Goal: Information Seeking & Learning: Learn about a topic

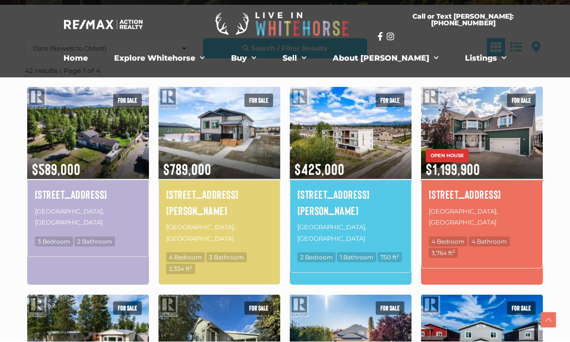
scroll to position [255, 0]
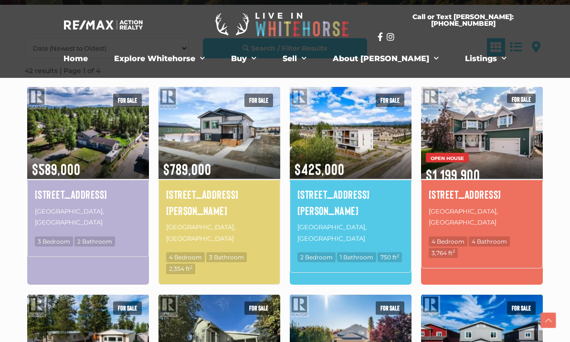
click at [488, 153] on img at bounding box center [482, 132] width 122 height 95
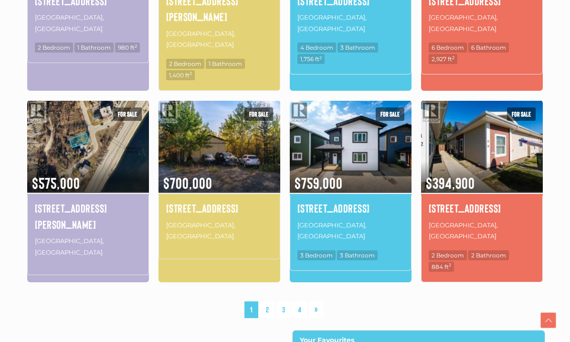
scroll to position [674, 0]
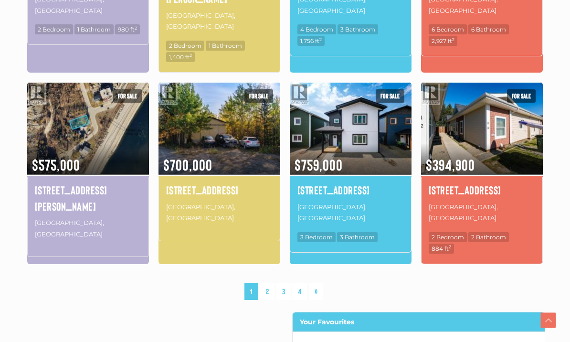
click at [268, 283] on link "2" at bounding box center [267, 291] width 14 height 17
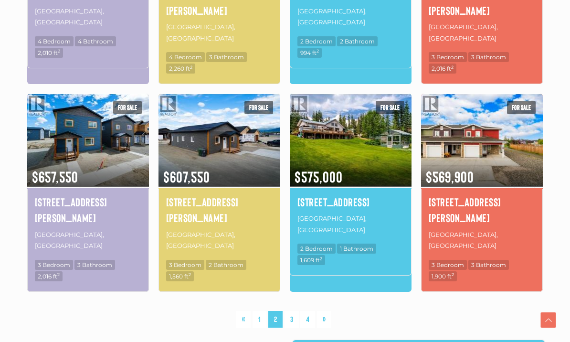
scroll to position [657, 0]
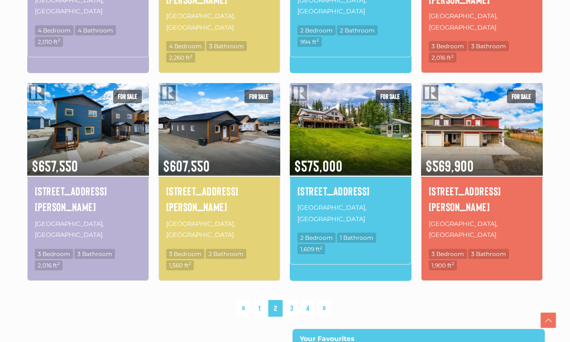
click at [298, 300] on link "3" at bounding box center [292, 308] width 14 height 17
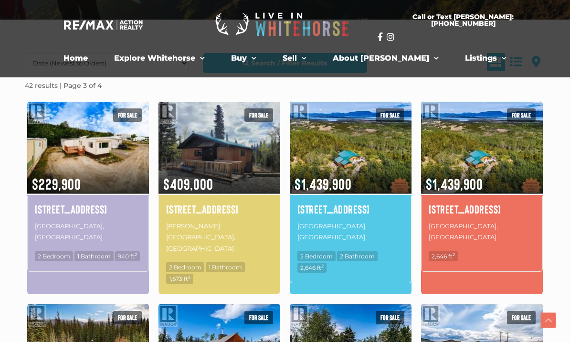
scroll to position [237, 0]
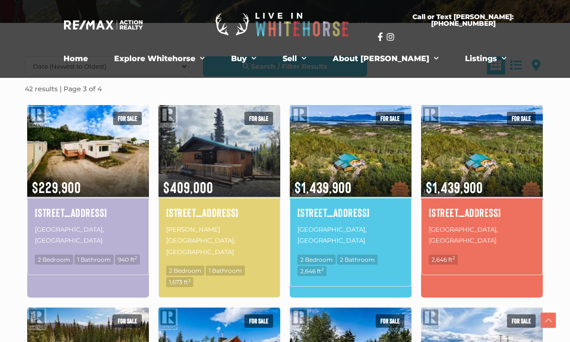
click at [375, 221] on h4 "1745 North Klondike Highway" at bounding box center [350, 212] width 106 height 16
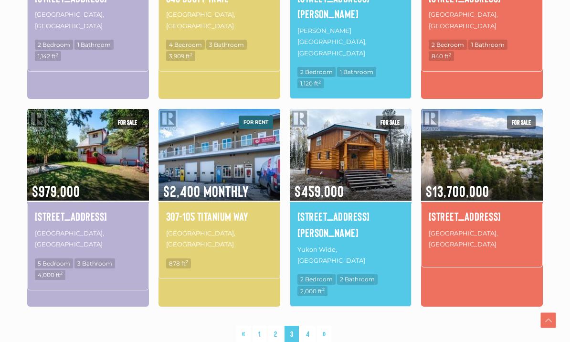
scroll to position [663, 0]
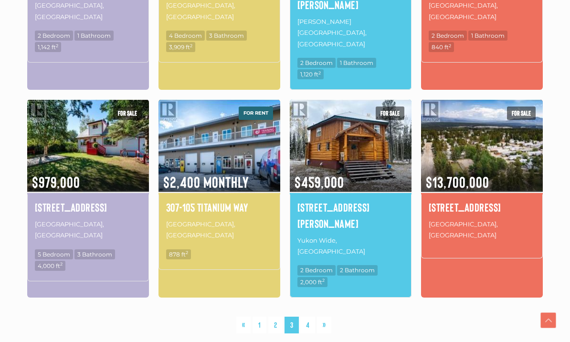
click at [310, 317] on link "4" at bounding box center [307, 325] width 15 height 17
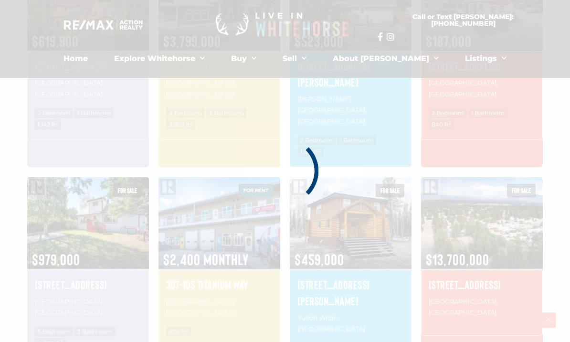
scroll to position [569, 0]
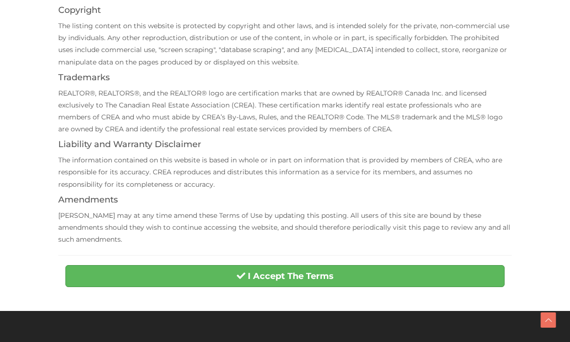
scroll to position [209, 0]
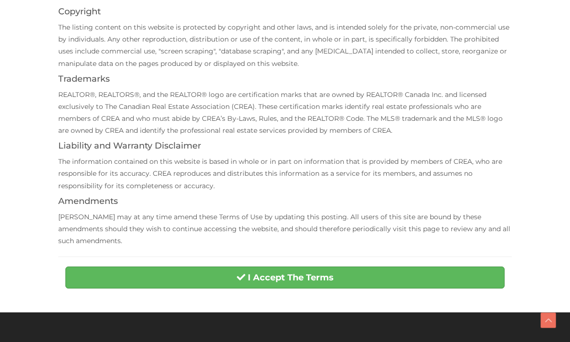
click at [464, 266] on button "I Accept The Terms" at bounding box center [284, 277] width 439 height 22
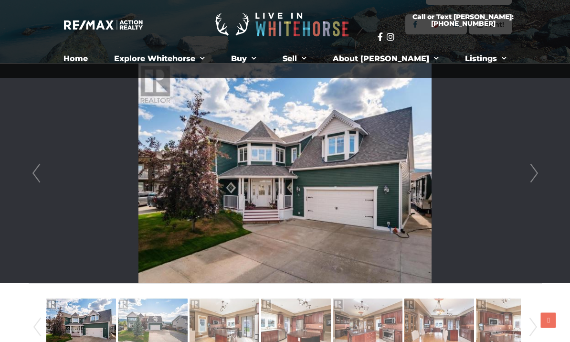
scroll to position [211, 0]
click at [537, 174] on link "Next" at bounding box center [534, 174] width 14 height 220
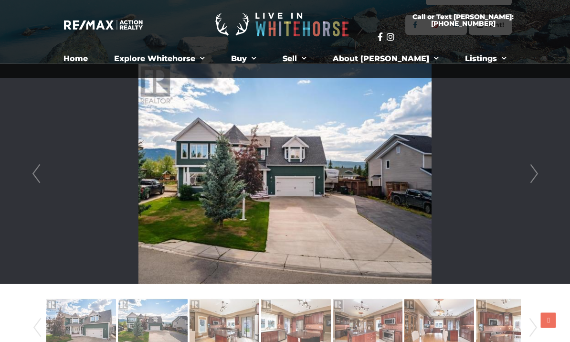
click at [535, 175] on link "Next" at bounding box center [534, 174] width 14 height 220
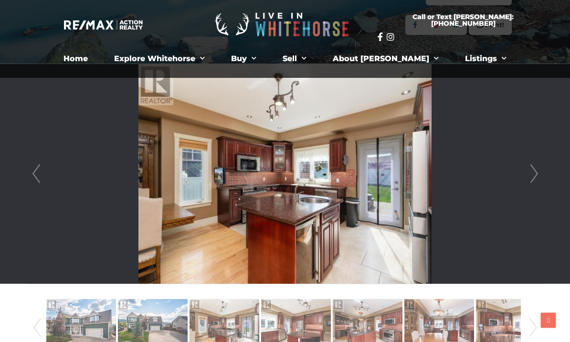
click at [533, 174] on link "Next" at bounding box center [534, 174] width 14 height 220
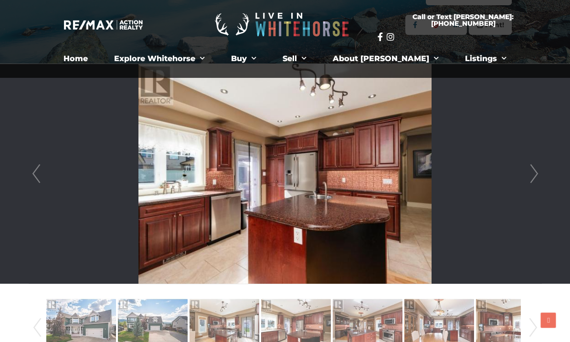
click at [532, 174] on link "Next" at bounding box center [534, 174] width 14 height 220
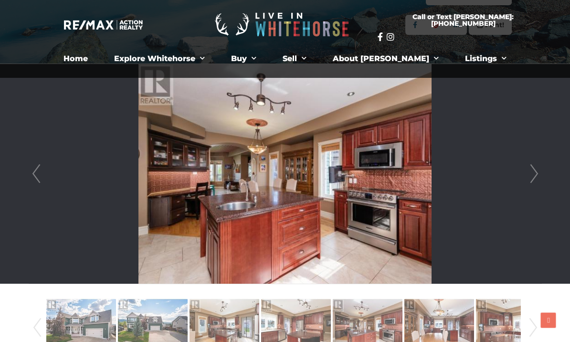
click at [532, 174] on link "Next" at bounding box center [534, 174] width 14 height 220
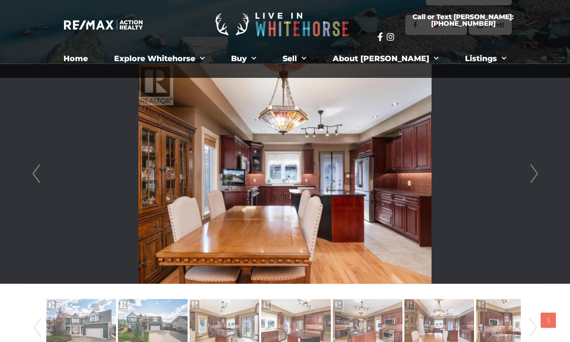
click at [532, 174] on link "Next" at bounding box center [534, 174] width 14 height 220
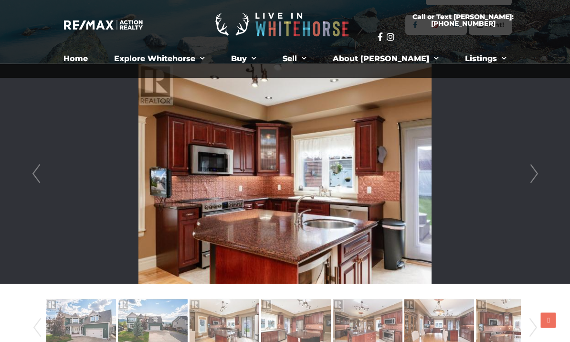
click at [532, 174] on link "Next" at bounding box center [534, 174] width 14 height 220
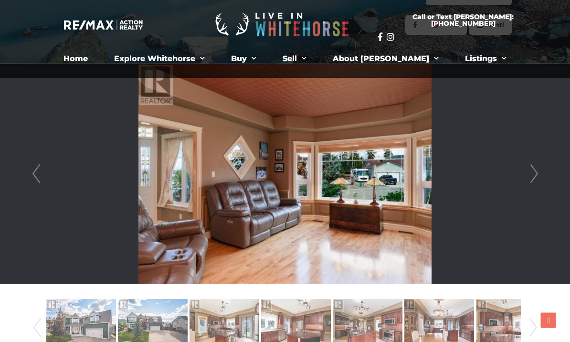
click at [539, 173] on link "Next" at bounding box center [534, 174] width 14 height 220
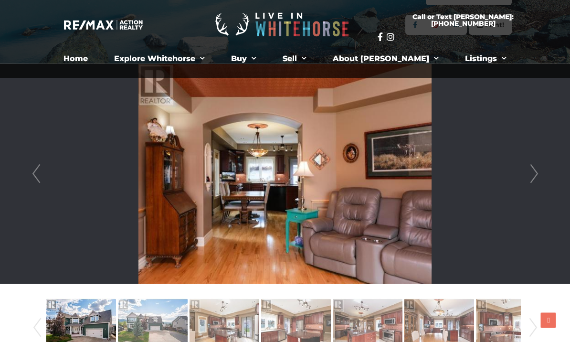
click at [537, 177] on link "Next" at bounding box center [534, 174] width 14 height 220
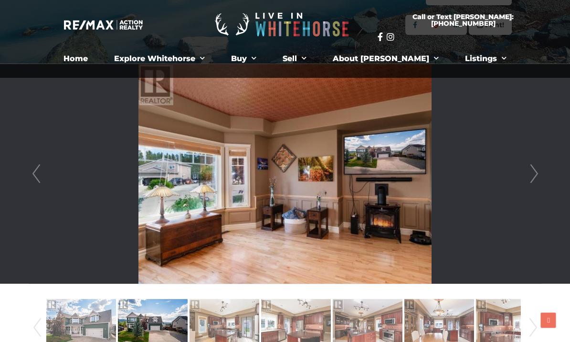
click at [538, 175] on link "Next" at bounding box center [534, 174] width 14 height 220
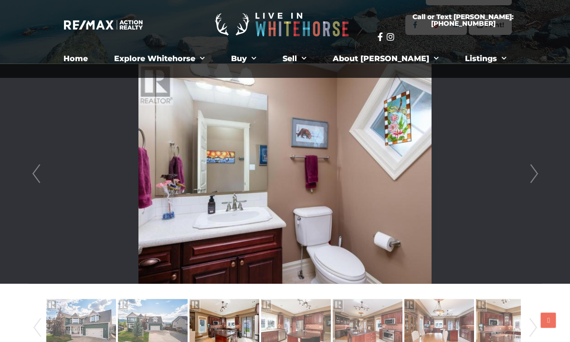
click at [538, 176] on link "Next" at bounding box center [534, 174] width 14 height 220
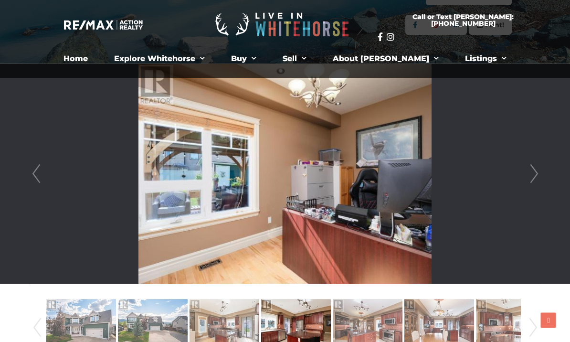
click at [535, 171] on link "Next" at bounding box center [534, 174] width 14 height 220
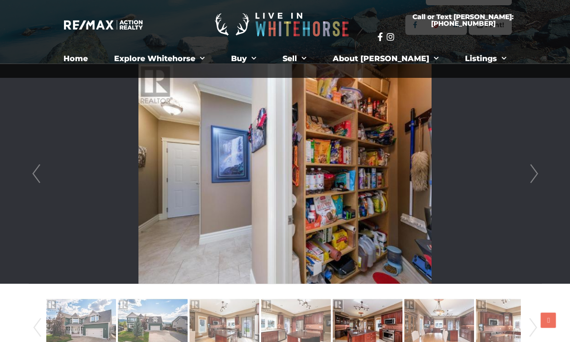
click at [535, 171] on link "Next" at bounding box center [534, 174] width 14 height 220
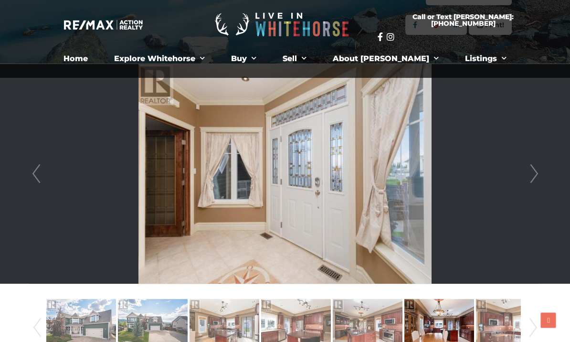
click at [535, 169] on link "Next" at bounding box center [534, 174] width 14 height 220
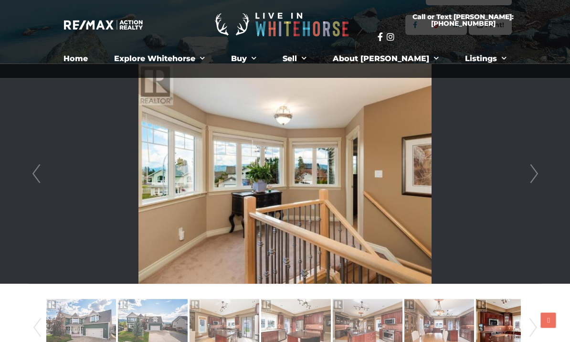
click at [534, 170] on link "Next" at bounding box center [534, 174] width 14 height 220
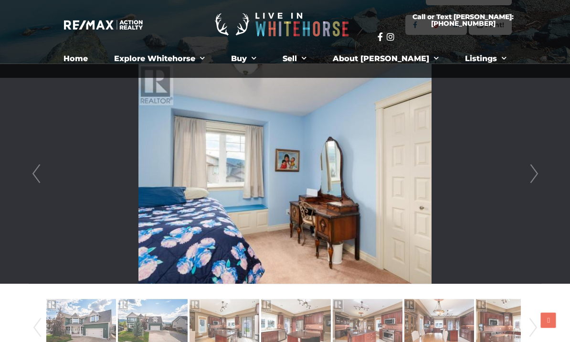
click at [533, 169] on link "Next" at bounding box center [534, 174] width 14 height 220
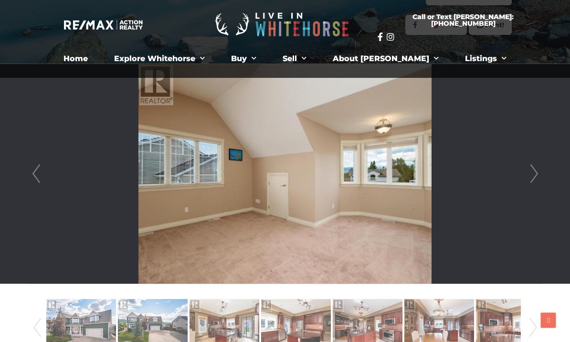
click at [533, 169] on link "Next" at bounding box center [534, 174] width 14 height 220
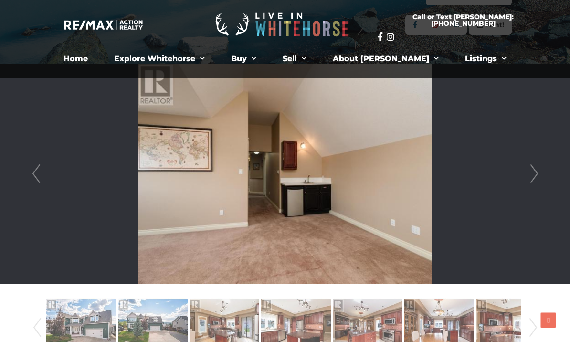
click at [534, 169] on link "Next" at bounding box center [534, 174] width 14 height 220
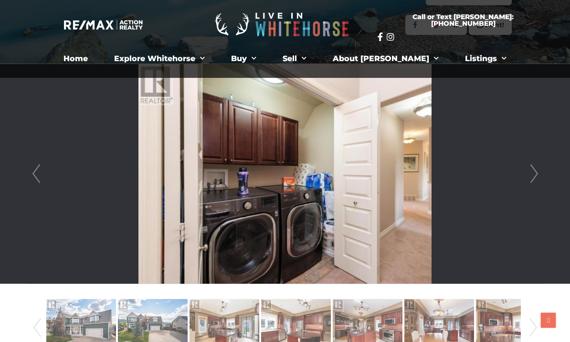
click at [532, 168] on link "Next" at bounding box center [534, 174] width 14 height 220
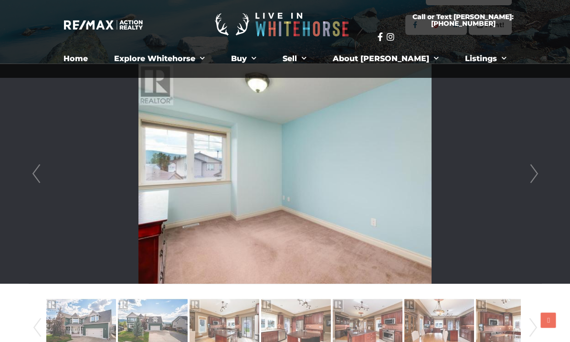
click at [532, 169] on link "Next" at bounding box center [534, 174] width 14 height 220
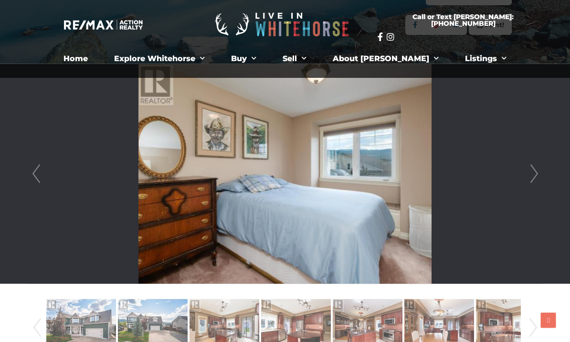
click at [532, 169] on link "Next" at bounding box center [534, 174] width 14 height 220
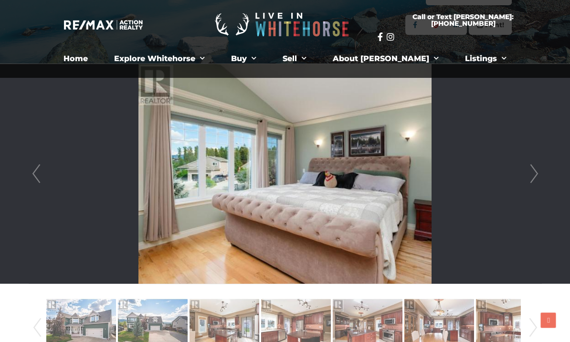
click at [532, 169] on link "Next" at bounding box center [534, 174] width 14 height 220
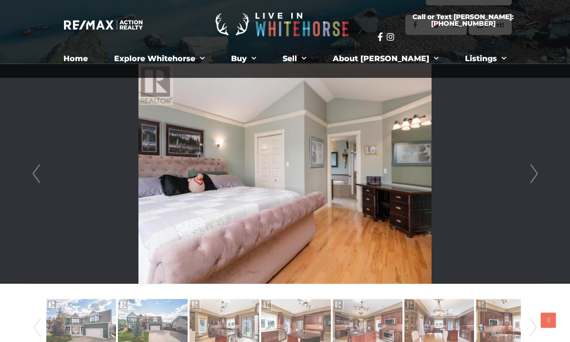
click at [532, 169] on link "Next" at bounding box center [534, 174] width 14 height 220
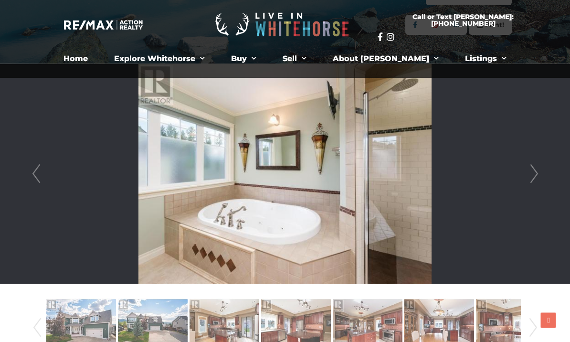
click at [531, 169] on link "Next" at bounding box center [534, 174] width 14 height 220
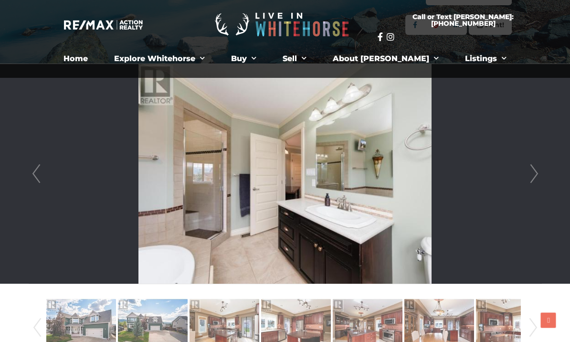
click at [530, 170] on link "Next" at bounding box center [534, 174] width 14 height 220
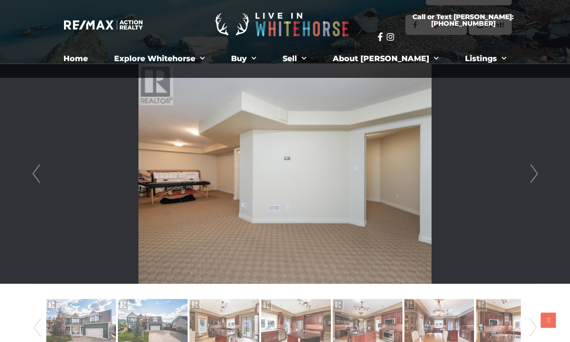
click at [528, 176] on link "Next" at bounding box center [534, 174] width 14 height 220
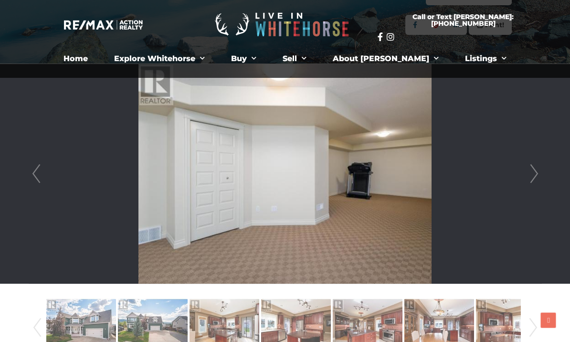
click at [532, 177] on link "Next" at bounding box center [534, 174] width 14 height 220
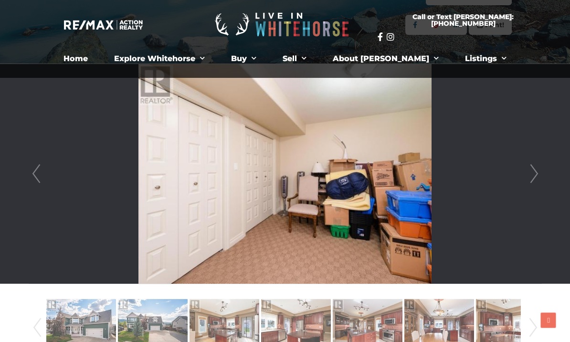
click at [536, 175] on link "Next" at bounding box center [534, 174] width 14 height 220
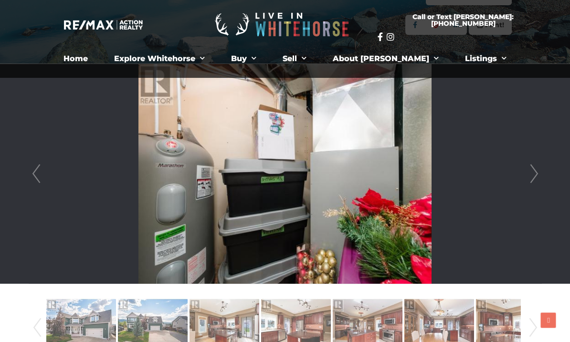
click at [534, 177] on link "Next" at bounding box center [534, 174] width 14 height 220
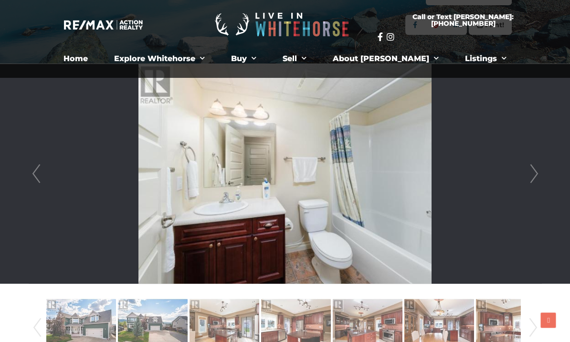
click at [538, 176] on link "Next" at bounding box center [534, 174] width 14 height 220
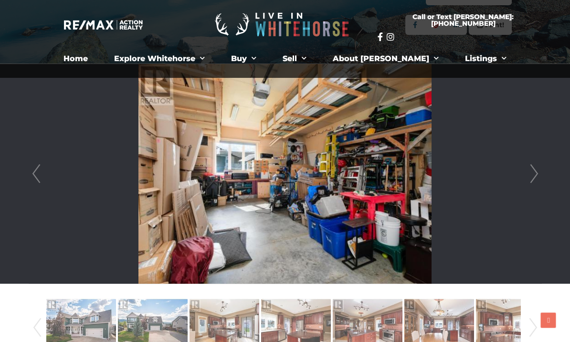
click at [534, 174] on link "Next" at bounding box center [534, 174] width 14 height 220
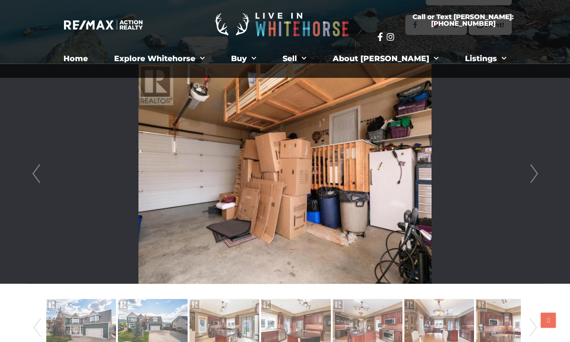
click at [536, 176] on link "Next" at bounding box center [534, 174] width 14 height 220
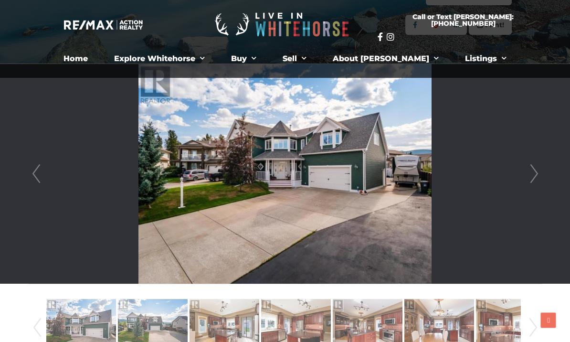
click at [536, 177] on link "Next" at bounding box center [534, 174] width 14 height 220
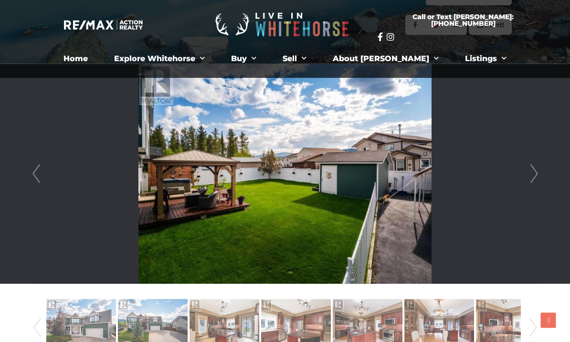
click at [536, 175] on link "Next" at bounding box center [534, 174] width 14 height 220
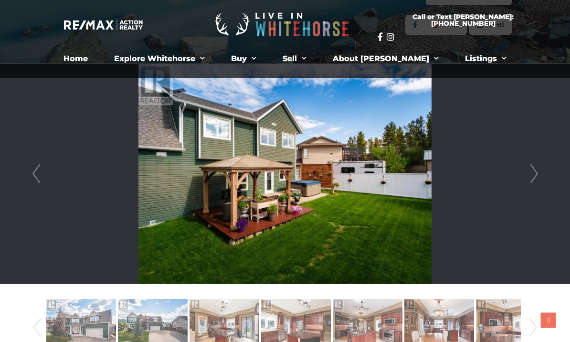
click at [535, 178] on link "Next" at bounding box center [534, 174] width 14 height 220
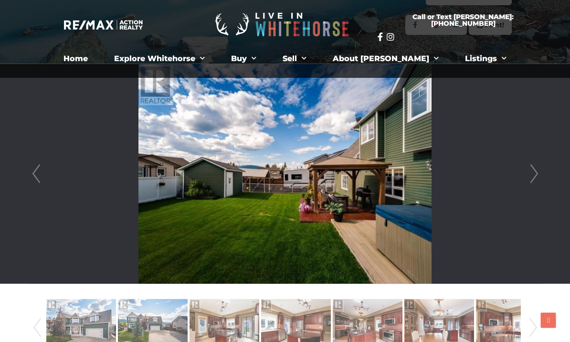
click at [535, 177] on link "Next" at bounding box center [534, 174] width 14 height 220
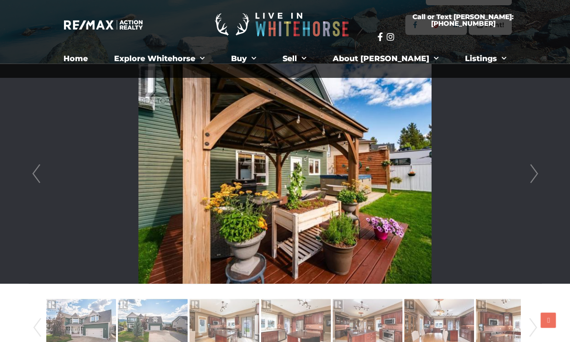
click at [535, 175] on link "Next" at bounding box center [534, 174] width 14 height 220
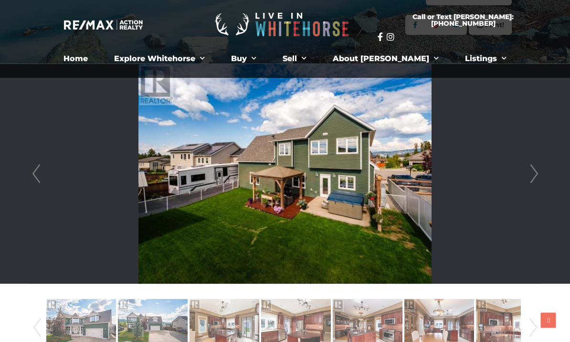
click at [537, 174] on link "Next" at bounding box center [534, 174] width 14 height 220
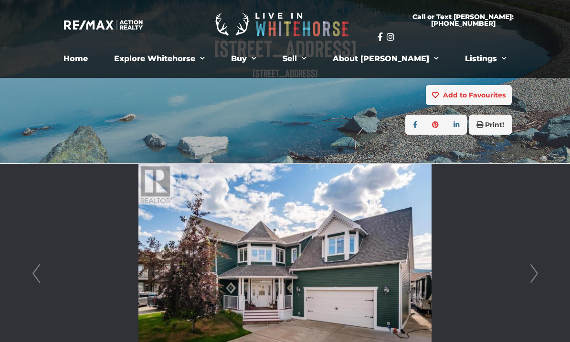
scroll to position [109, 0]
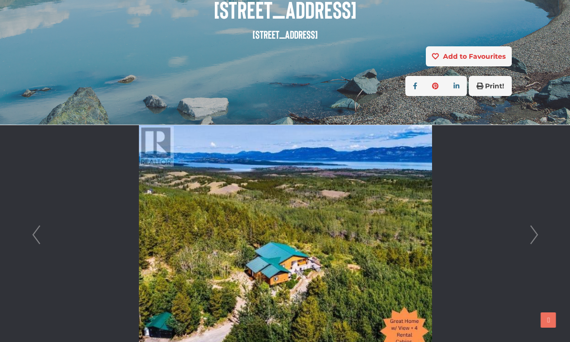
scroll to position [149, 0]
click at [539, 234] on link "Next" at bounding box center [534, 235] width 14 height 220
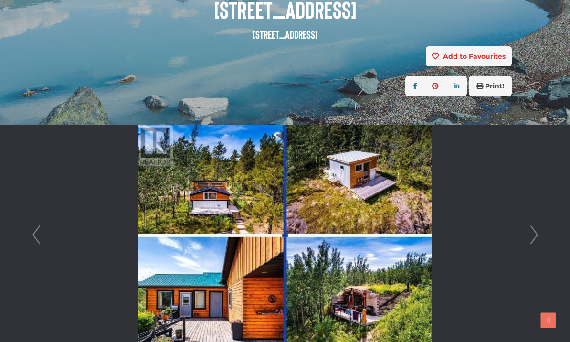
click at [538, 236] on link "Next" at bounding box center [534, 235] width 14 height 220
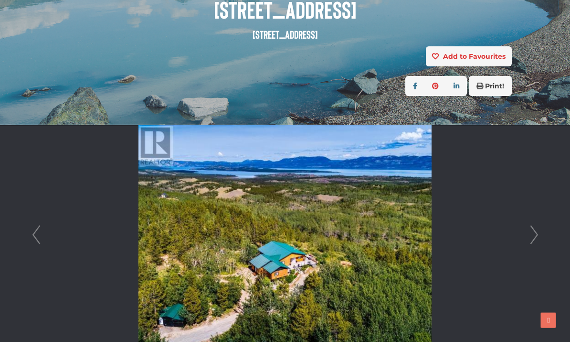
click at [535, 235] on link "Next" at bounding box center [534, 235] width 14 height 220
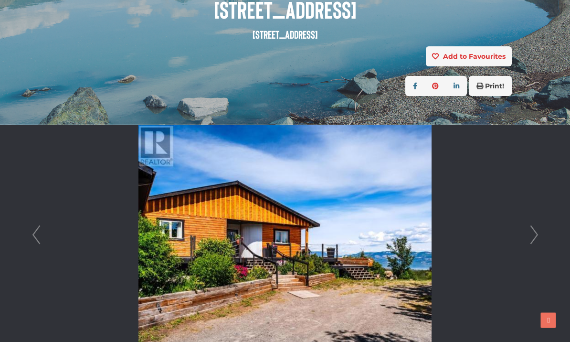
click at [536, 234] on link "Next" at bounding box center [534, 235] width 14 height 220
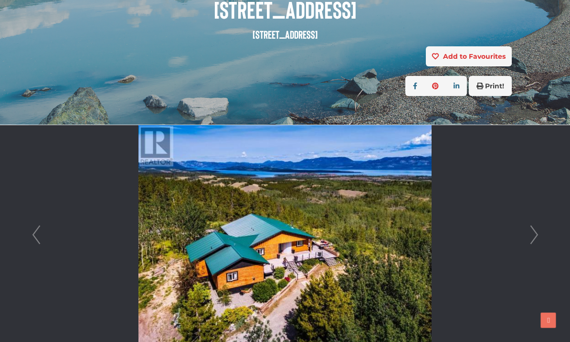
click at [534, 236] on link "Next" at bounding box center [534, 235] width 14 height 220
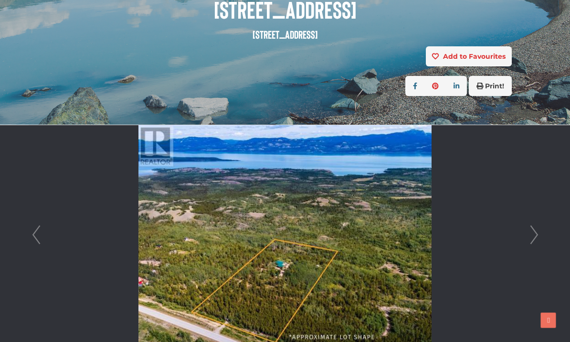
click at [535, 238] on link "Next" at bounding box center [534, 235] width 14 height 220
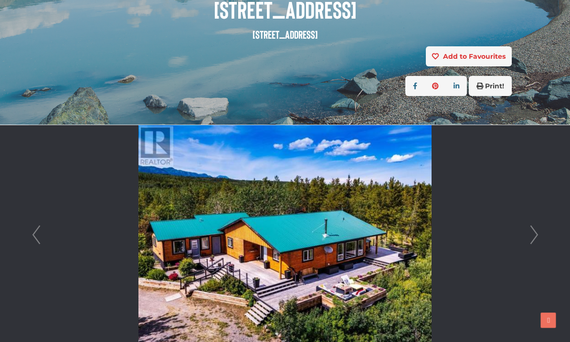
click at [536, 233] on link "Next" at bounding box center [534, 235] width 14 height 220
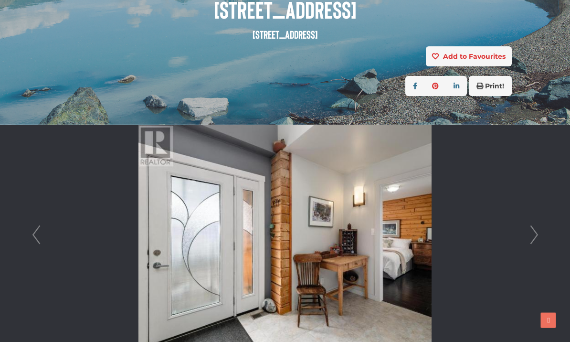
click at [534, 234] on link "Next" at bounding box center [534, 235] width 14 height 220
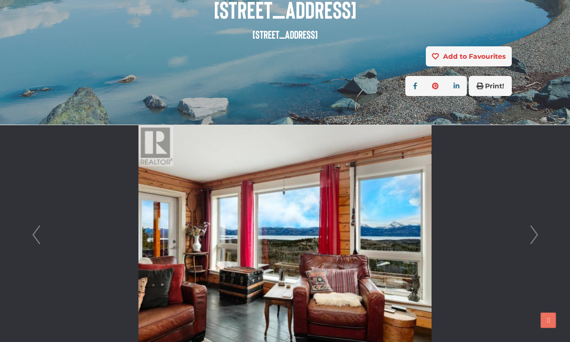
click at [534, 235] on link "Next" at bounding box center [534, 235] width 14 height 220
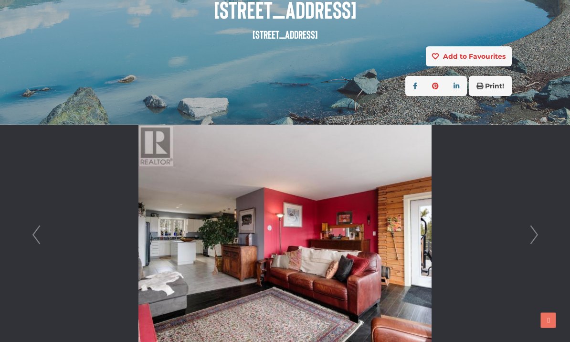
click at [533, 237] on link "Next" at bounding box center [534, 235] width 14 height 220
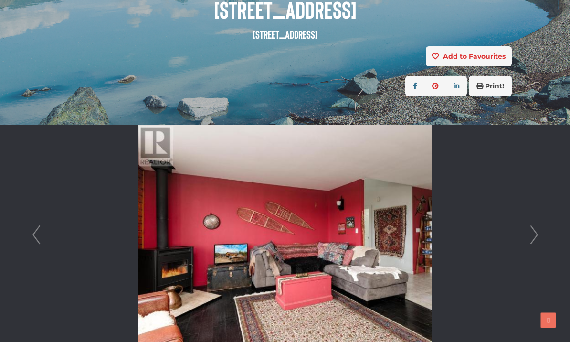
click at [535, 238] on link "Next" at bounding box center [534, 235] width 14 height 220
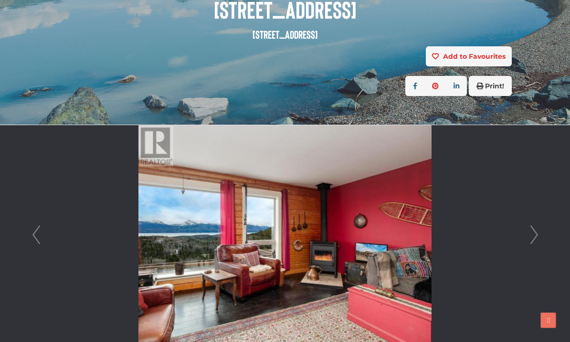
click at [533, 239] on link "Next" at bounding box center [534, 235] width 14 height 220
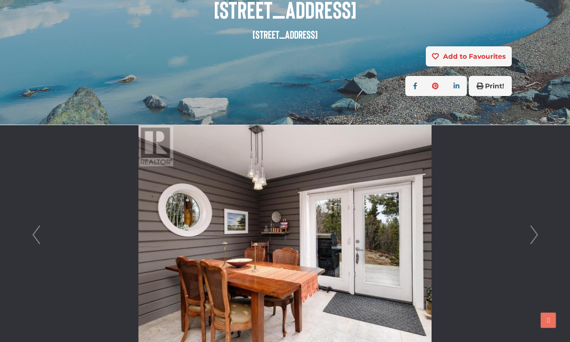
click at [533, 240] on link "Next" at bounding box center [534, 235] width 14 height 220
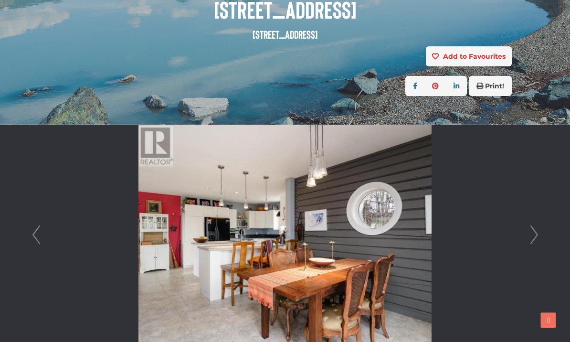
click at [534, 239] on link "Next" at bounding box center [534, 235] width 14 height 220
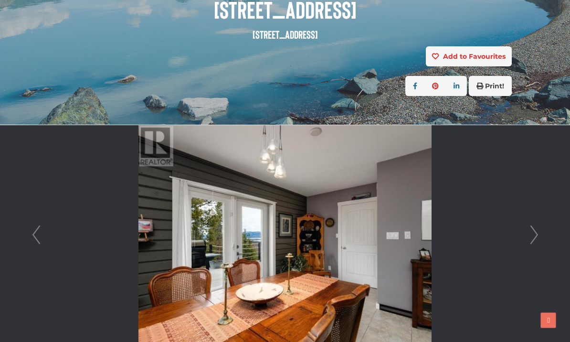
click at [533, 240] on link "Next" at bounding box center [534, 235] width 14 height 220
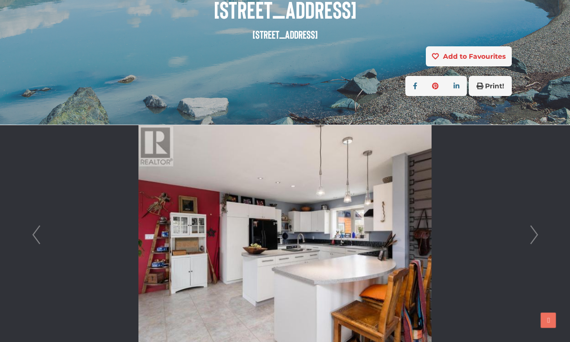
click at [533, 240] on link "Next" at bounding box center [534, 235] width 14 height 220
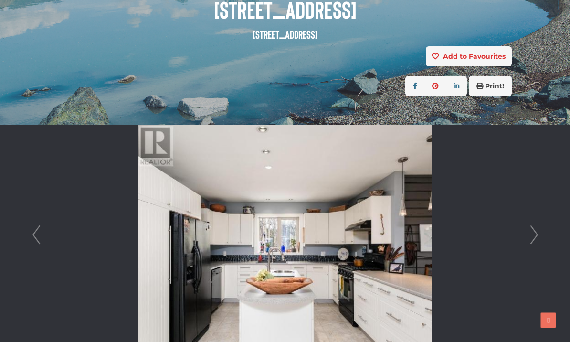
click at [533, 241] on link "Next" at bounding box center [534, 235] width 14 height 220
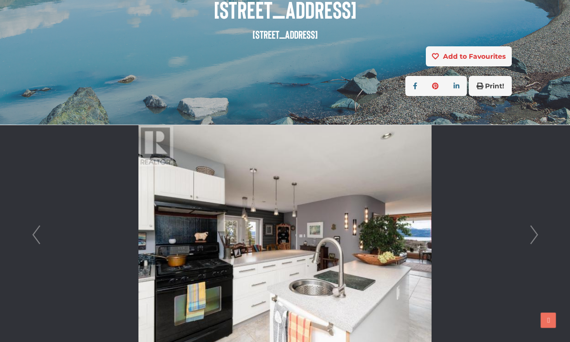
click at [533, 240] on link "Next" at bounding box center [534, 235] width 14 height 220
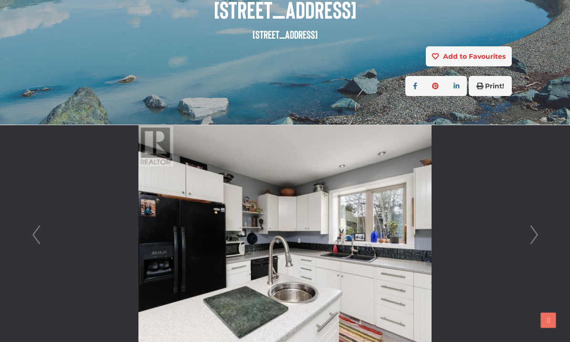
click at [531, 240] on link "Next" at bounding box center [534, 235] width 14 height 220
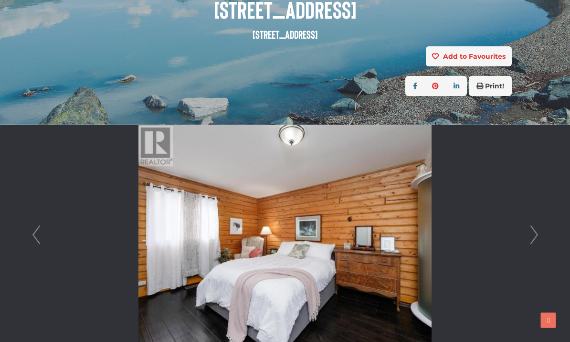
click at [534, 239] on link "Next" at bounding box center [534, 235] width 14 height 220
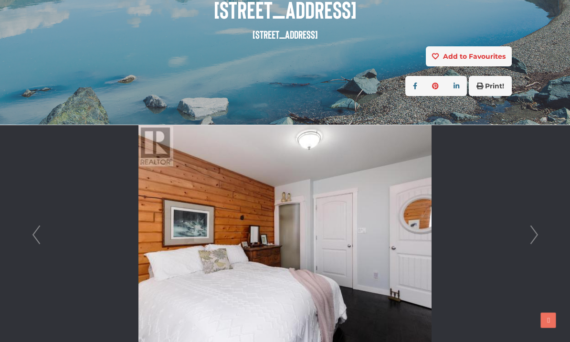
click at [533, 239] on link "Next" at bounding box center [534, 235] width 14 height 220
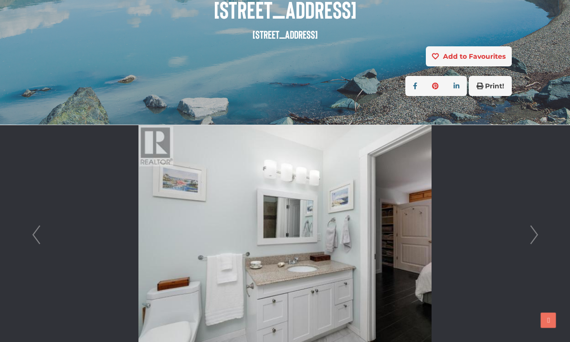
click at [534, 232] on link "Next" at bounding box center [534, 235] width 14 height 220
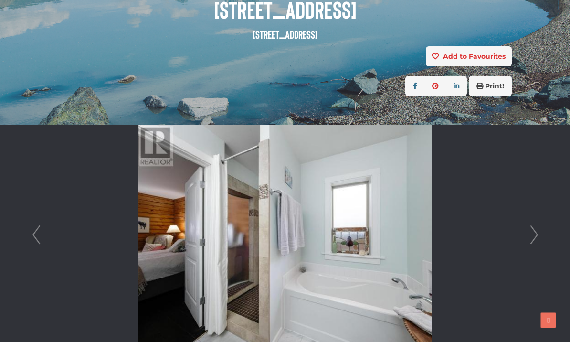
click at [534, 235] on link "Next" at bounding box center [534, 235] width 14 height 220
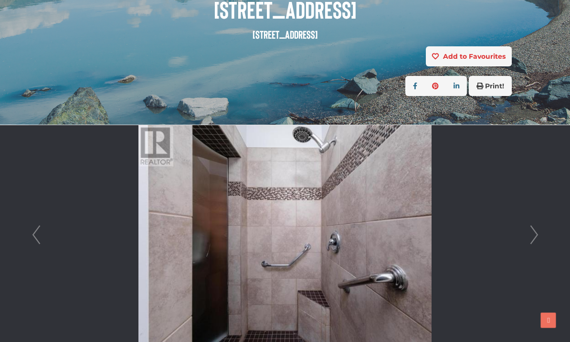
click at [536, 234] on link "Next" at bounding box center [534, 235] width 14 height 220
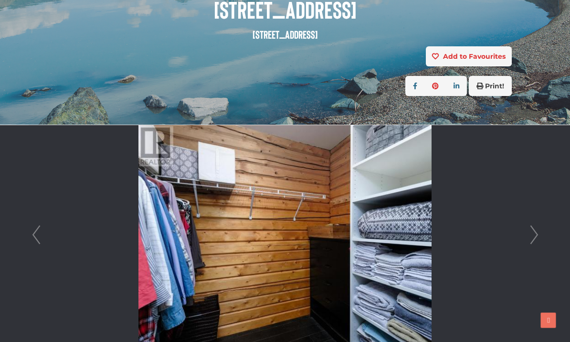
click at [536, 234] on link "Next" at bounding box center [534, 235] width 14 height 220
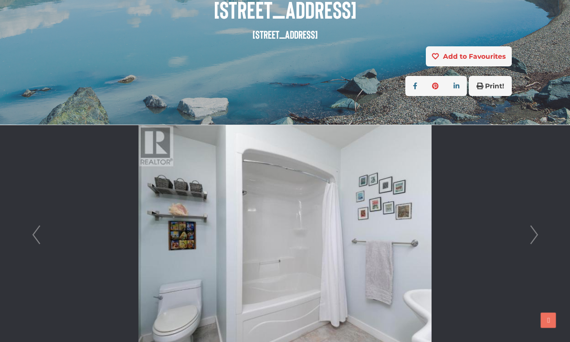
click at [536, 234] on link "Next" at bounding box center [534, 235] width 14 height 220
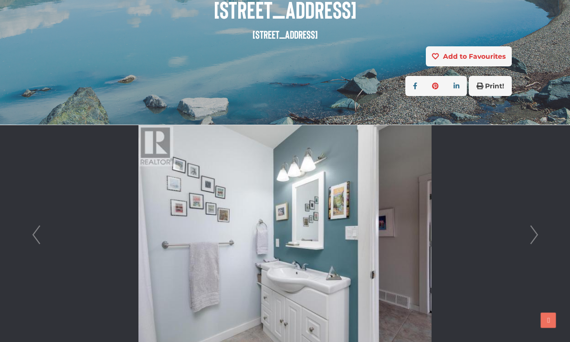
click at [536, 234] on link "Next" at bounding box center [534, 235] width 14 height 220
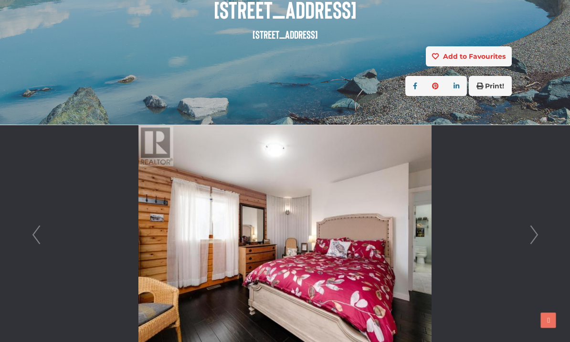
click at [535, 234] on link "Next" at bounding box center [534, 235] width 14 height 220
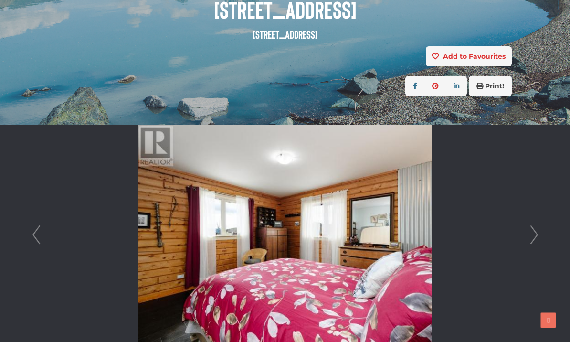
click at [536, 234] on link "Next" at bounding box center [534, 235] width 14 height 220
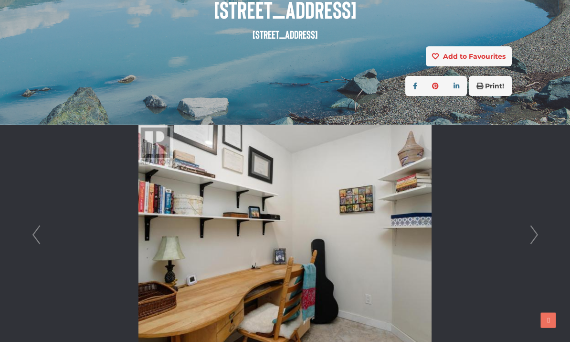
click at [536, 234] on link "Next" at bounding box center [534, 235] width 14 height 220
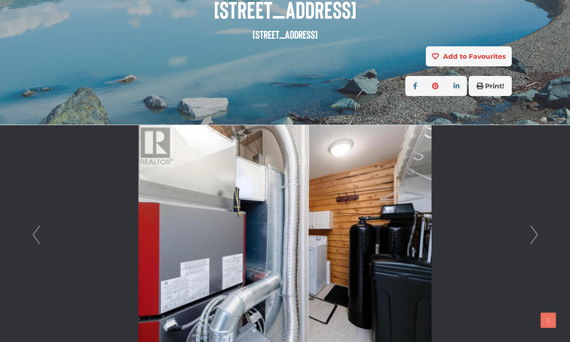
click at [535, 235] on link "Next" at bounding box center [534, 235] width 14 height 220
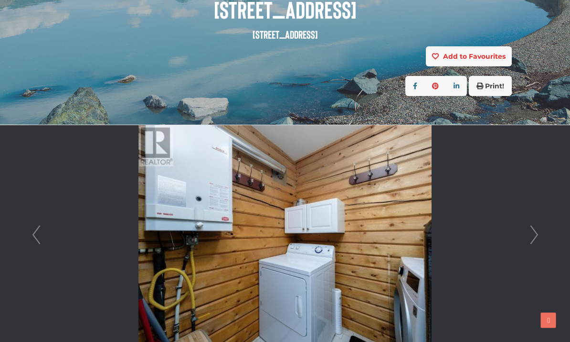
click at [534, 236] on link "Next" at bounding box center [534, 235] width 14 height 220
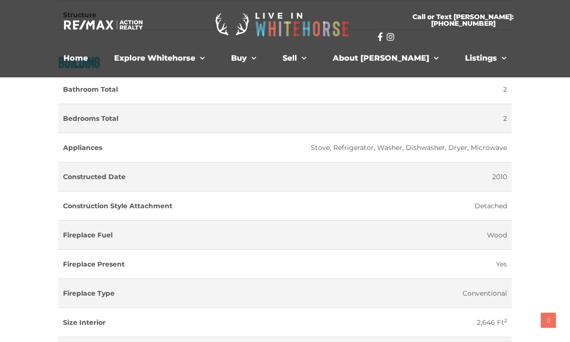
scroll to position [1223, 0]
